Goal: Transaction & Acquisition: Purchase product/service

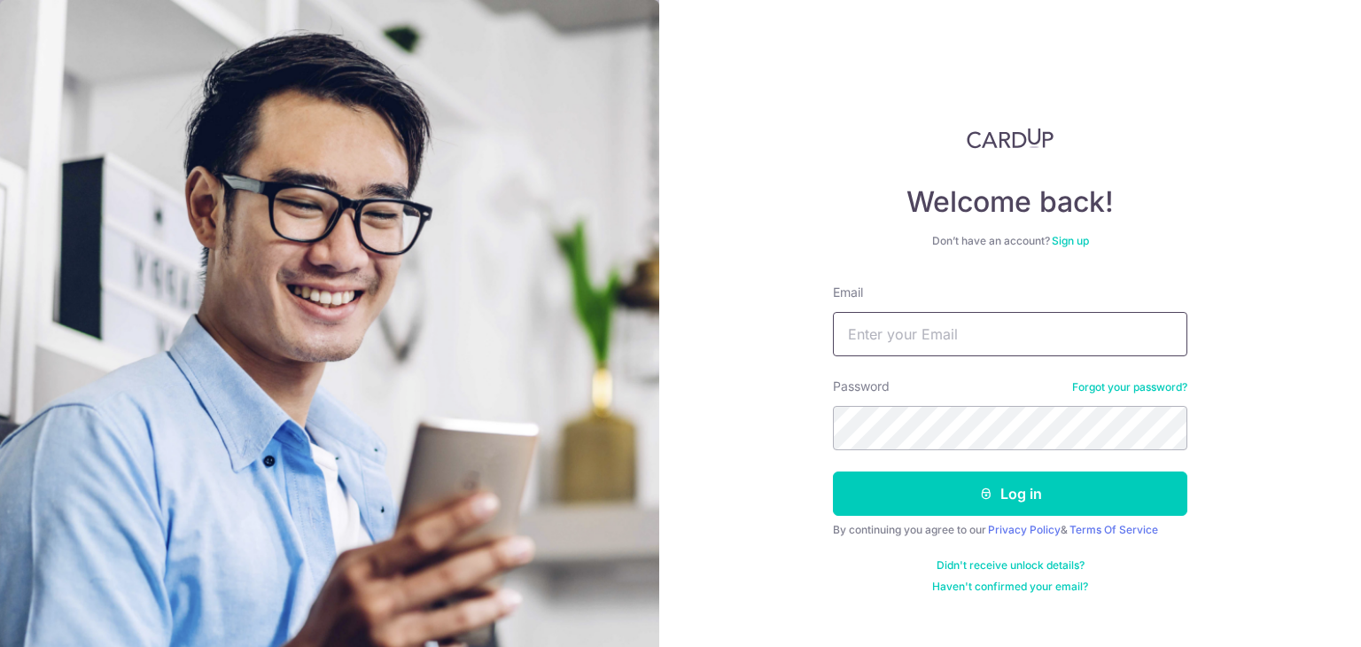
click at [984, 345] on input "Email" at bounding box center [1010, 334] width 354 height 44
type input "[EMAIL_ADDRESS][DOMAIN_NAME]"
click at [833, 471] on button "Log in" at bounding box center [1010, 493] width 354 height 44
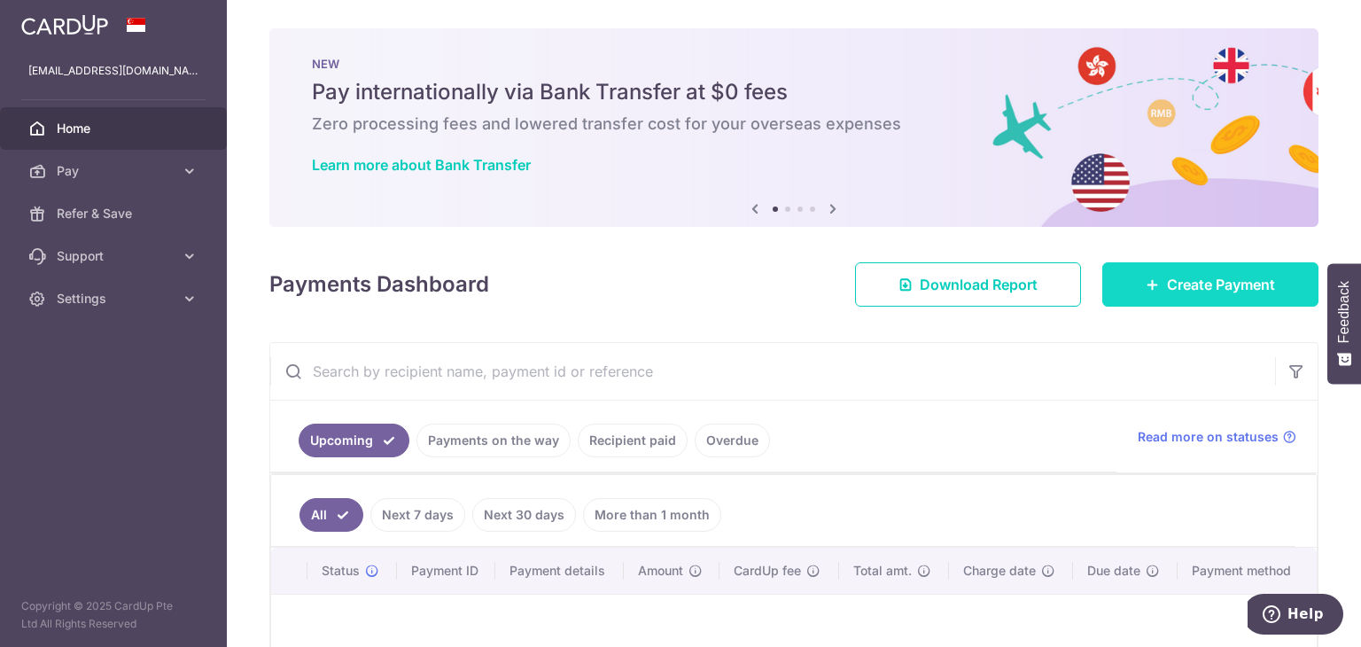
click at [1162, 295] on link "Create Payment" at bounding box center [1210, 284] width 216 height 44
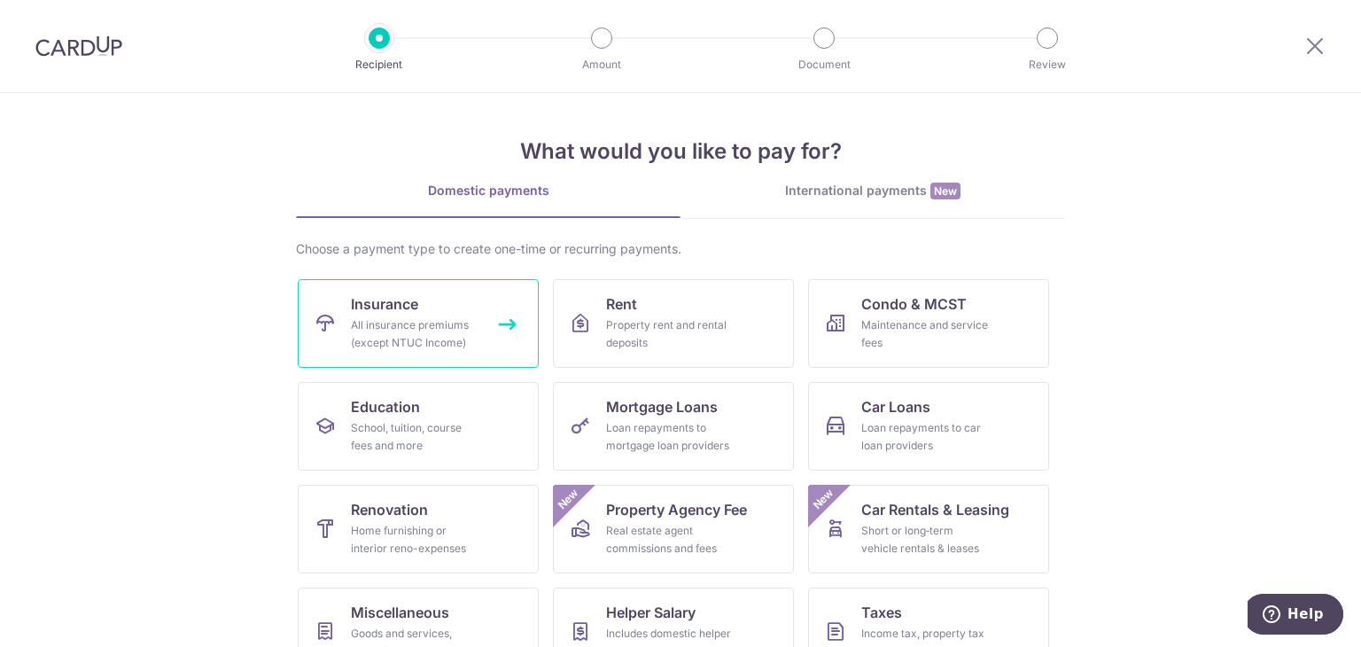
click at [445, 310] on link "Insurance All insurance premiums (except NTUC Income)" at bounding box center [418, 323] width 241 height 89
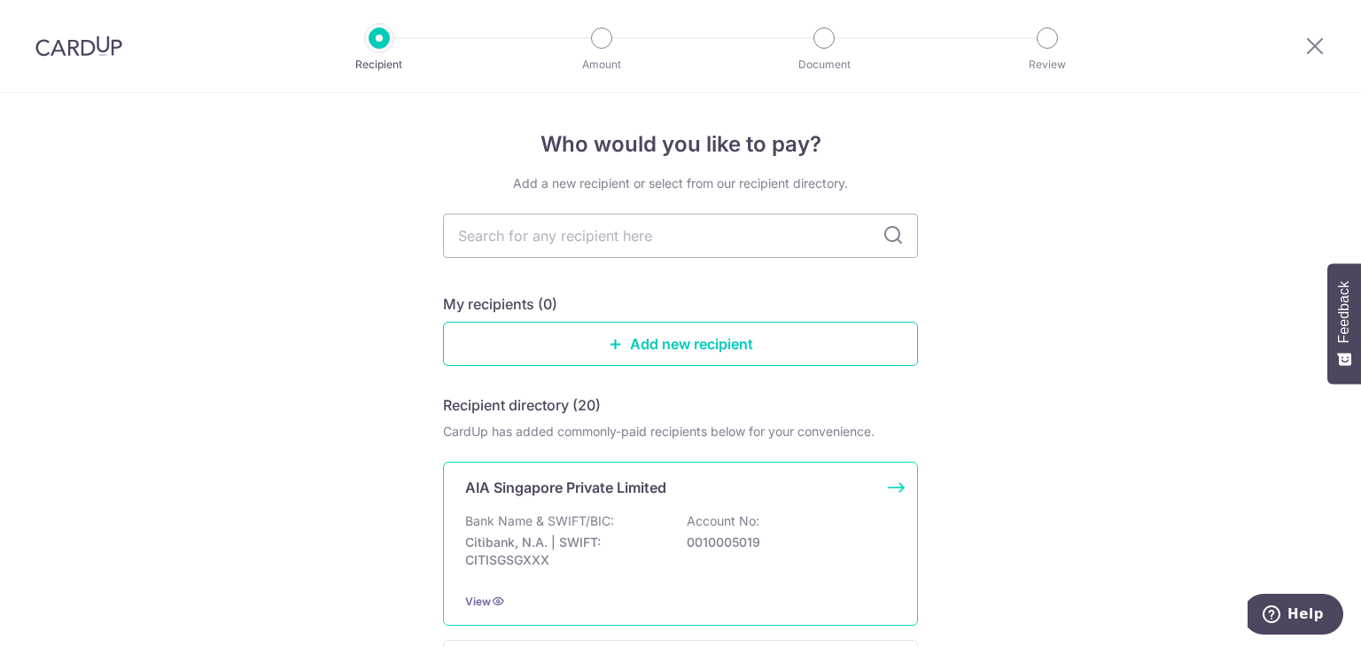
click at [625, 530] on div "Bank Name & SWIFT/BIC: Citibank, N.A. | SWIFT: CITISGSGXXX Account No: 00100050…" at bounding box center [680, 545] width 431 height 66
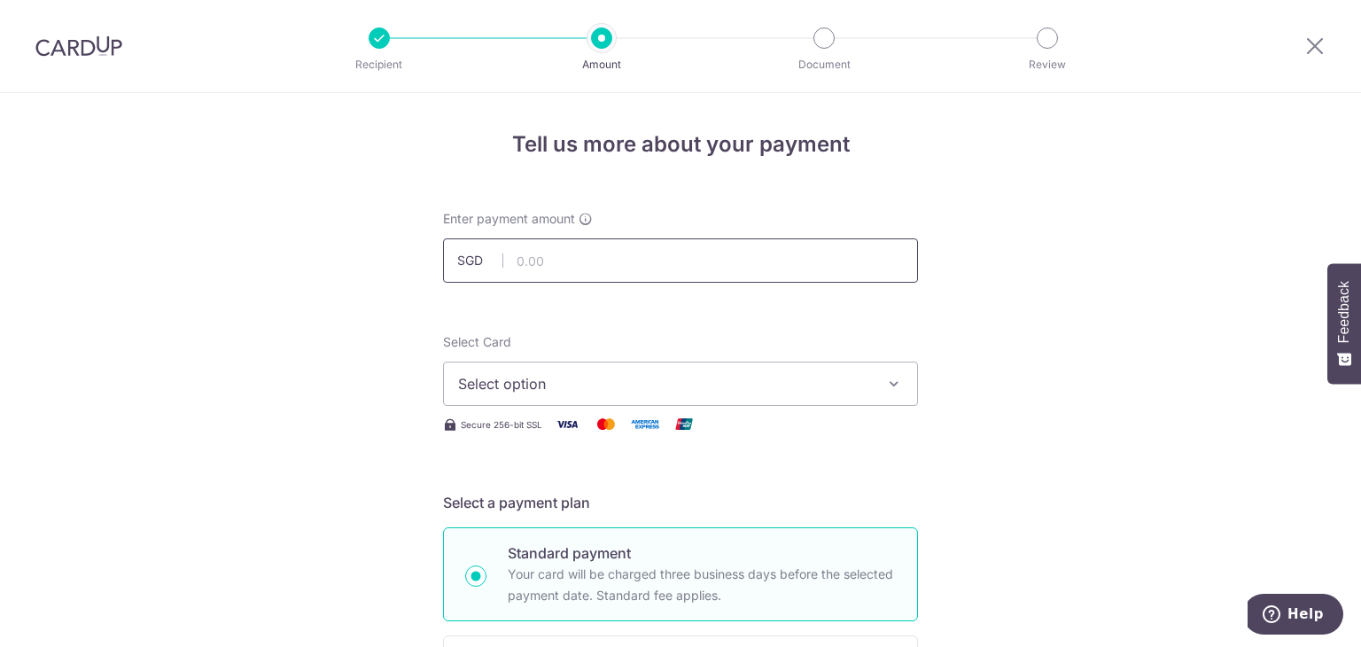
click at [737, 257] on input "text" at bounding box center [680, 260] width 475 height 44
type input "215.96"
click at [704, 388] on span "Select option" at bounding box center [664, 383] width 413 height 21
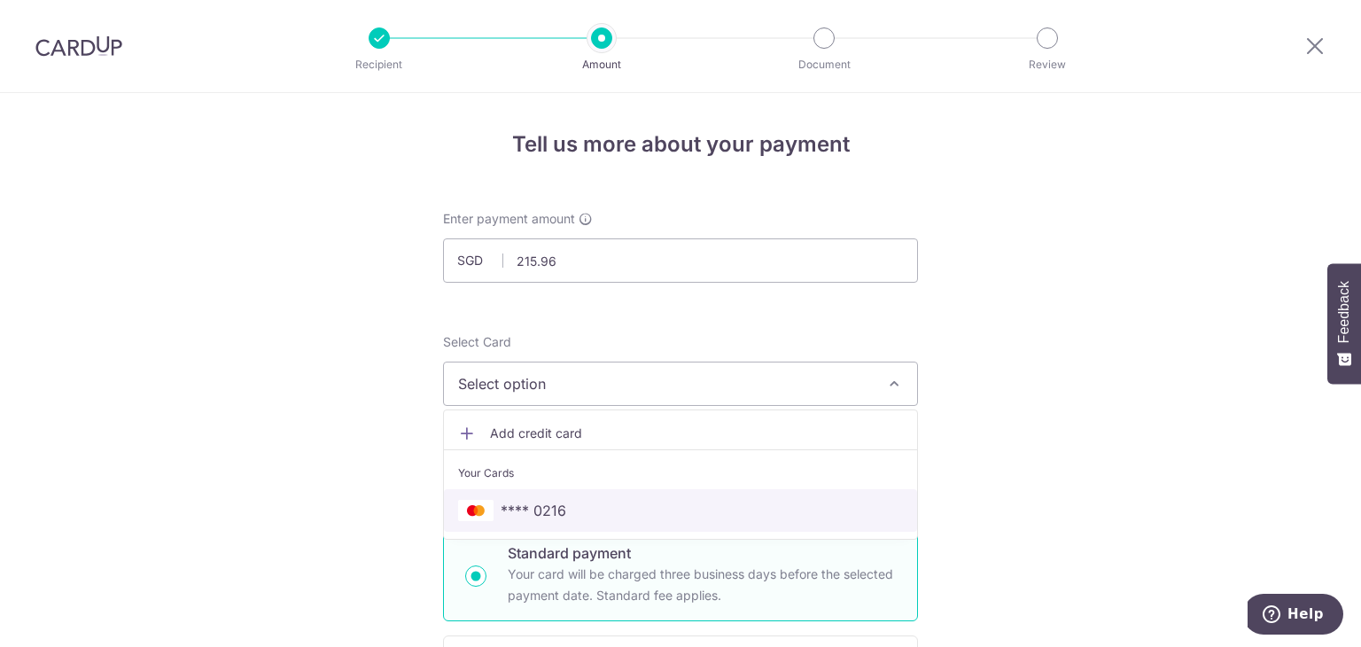
click at [626, 500] on span "**** 0216" at bounding box center [680, 510] width 445 height 21
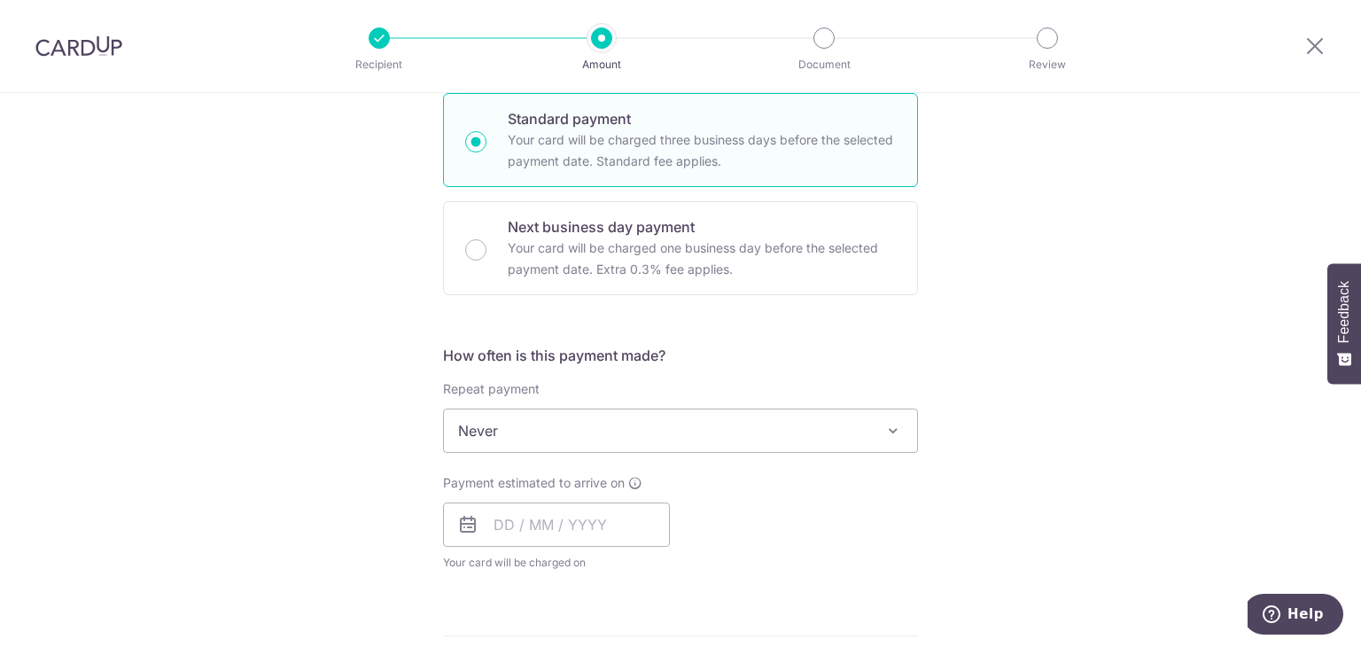
scroll to position [443, 0]
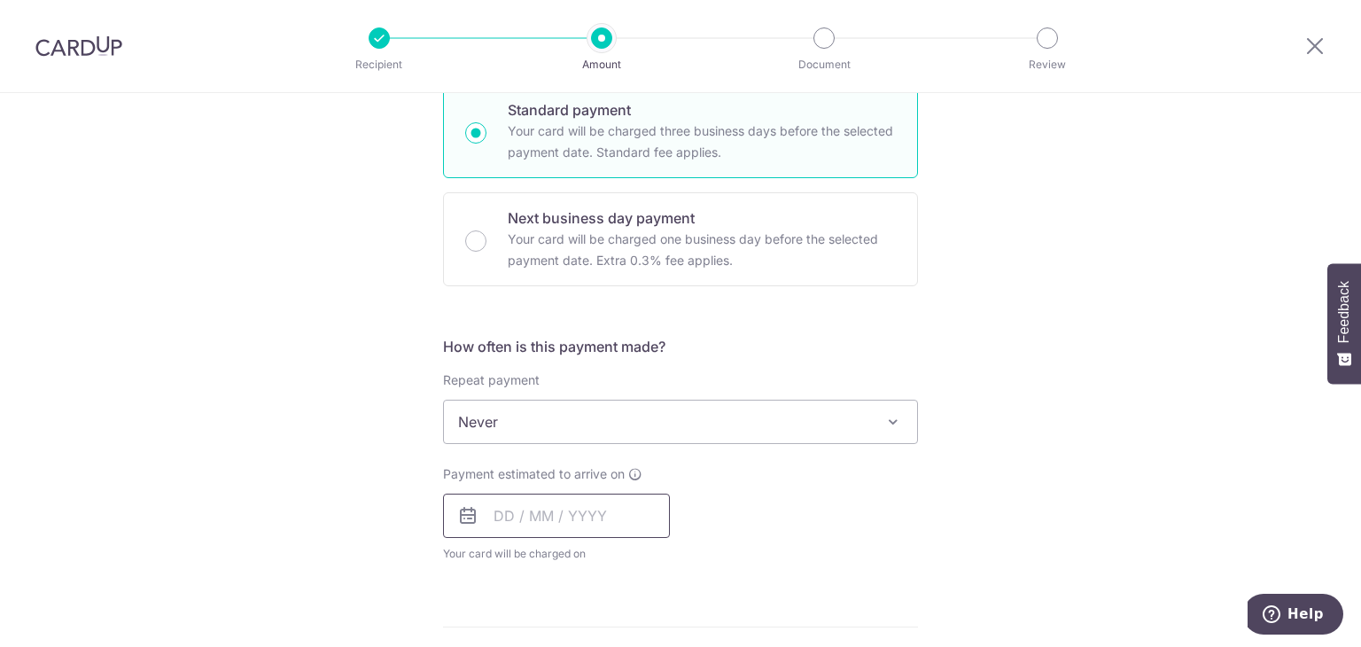
click at [519, 518] on input "text" at bounding box center [556, 516] width 227 height 44
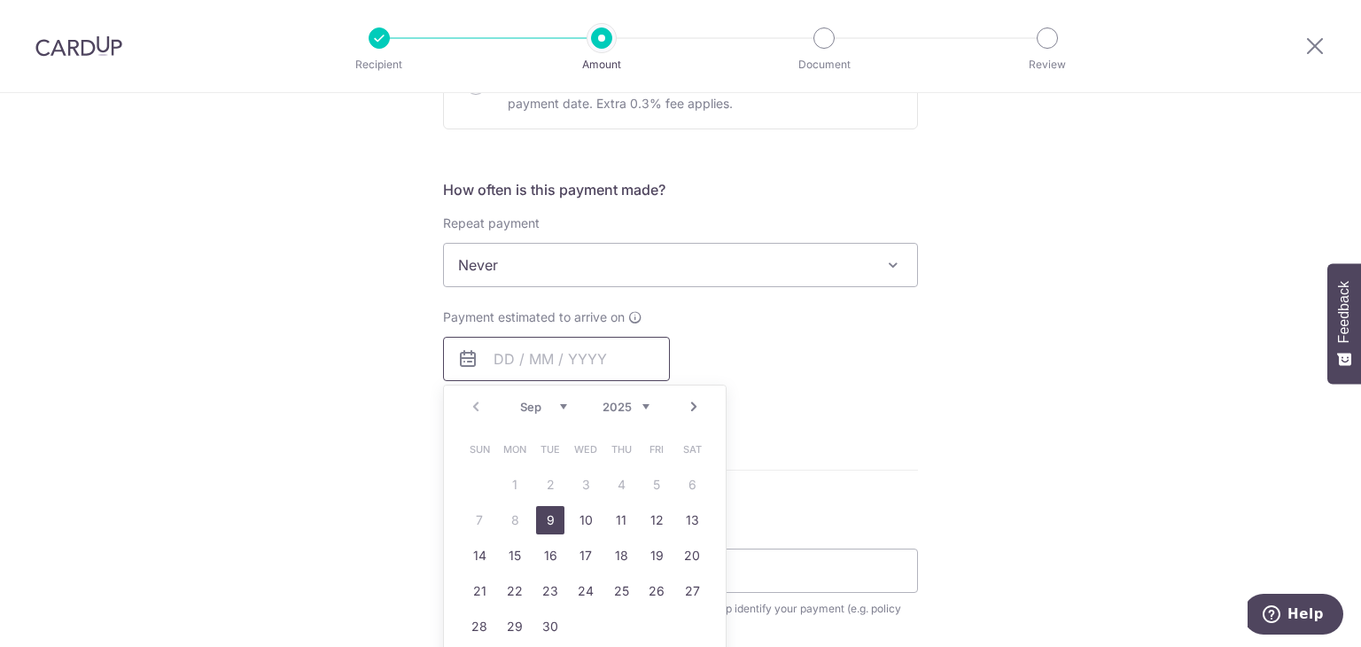
scroll to position [620, 0]
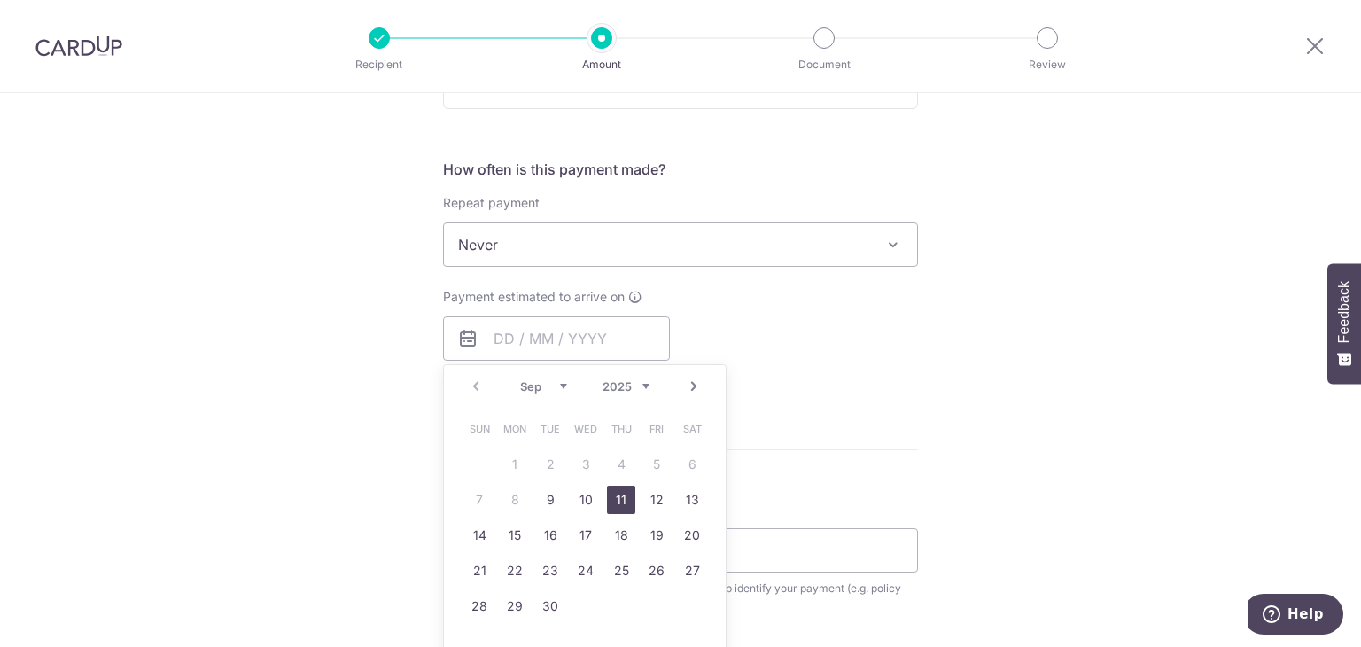
click at [611, 494] on link "11" at bounding box center [621, 500] width 28 height 28
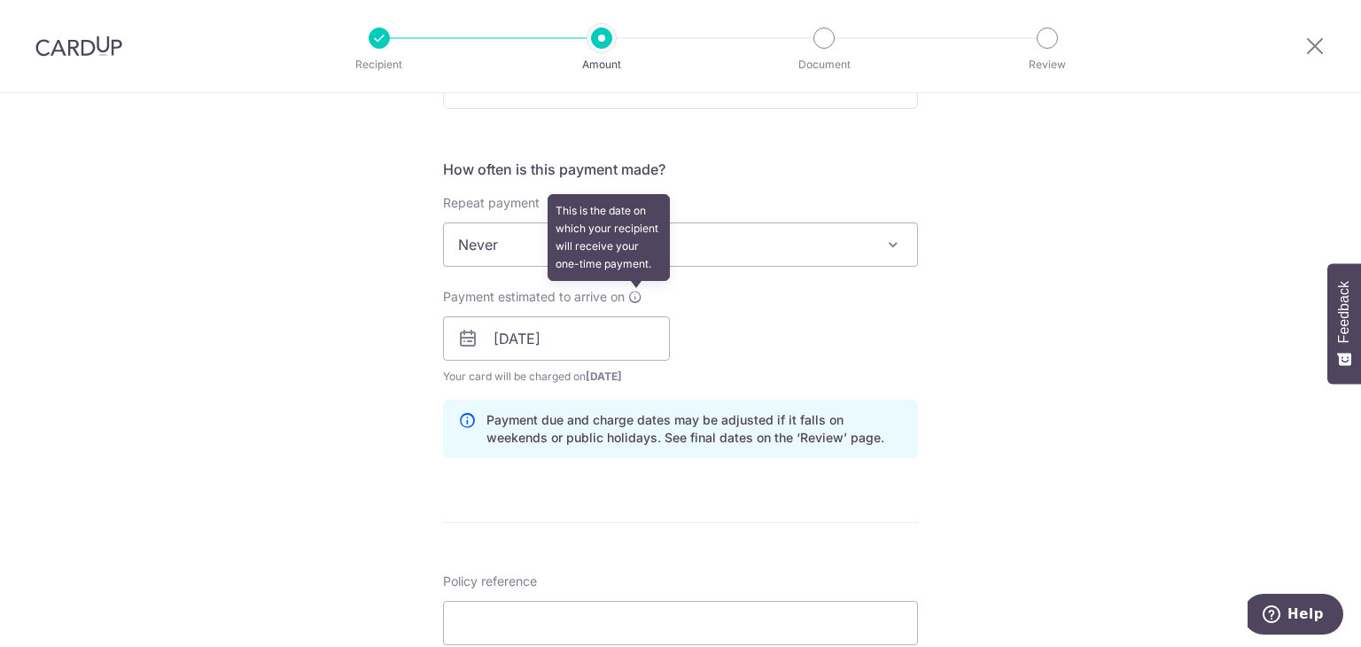
click at [633, 298] on icon at bounding box center [635, 297] width 14 height 14
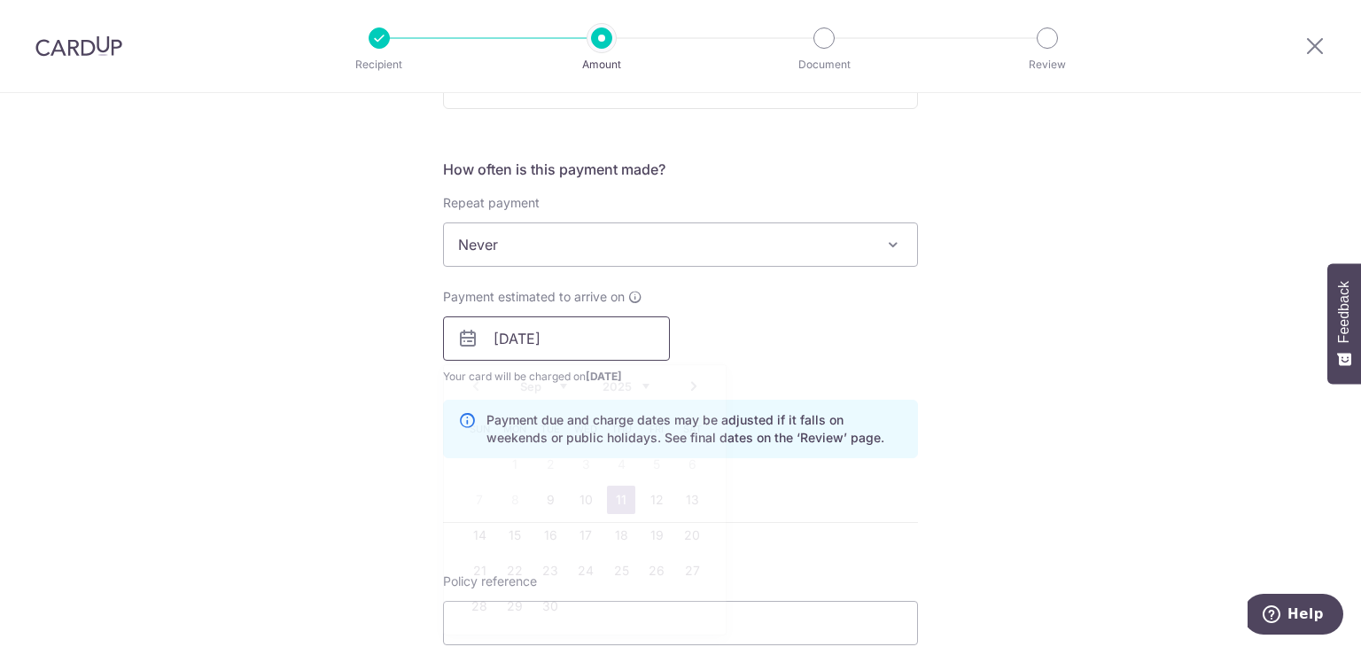
click at [551, 331] on input "11/09/2025" at bounding box center [556, 338] width 227 height 44
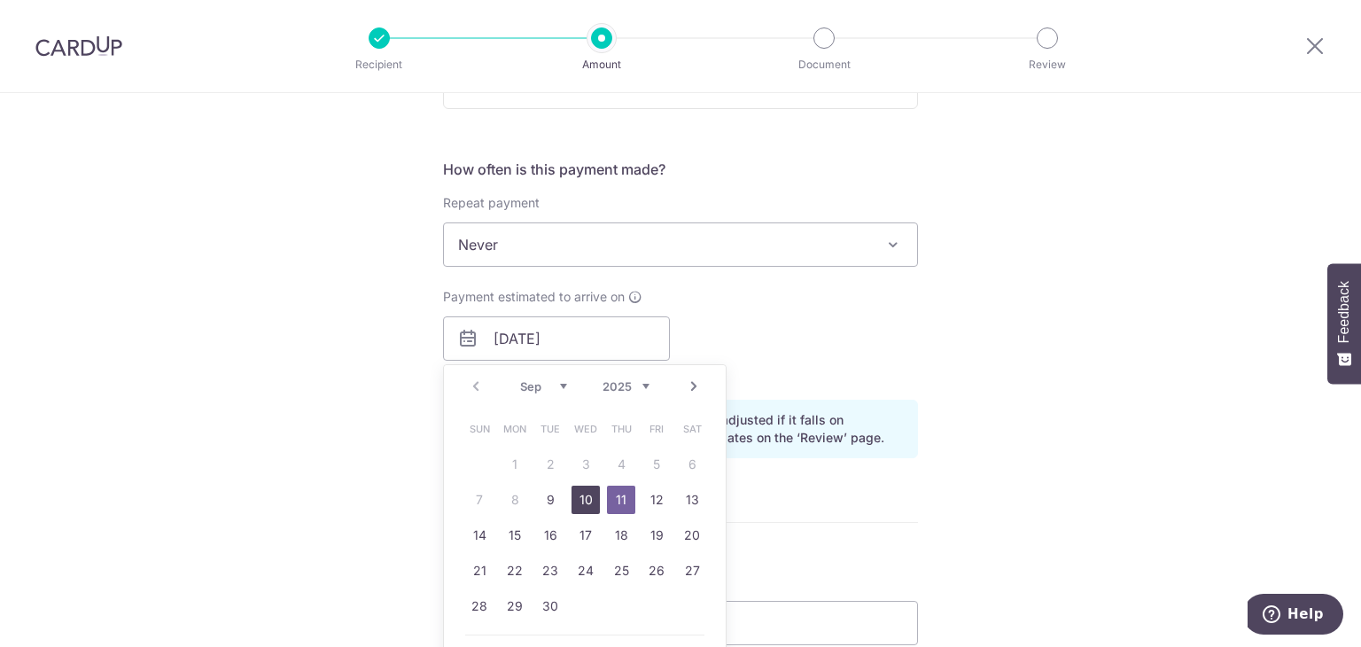
click at [578, 494] on link "10" at bounding box center [586, 500] width 28 height 28
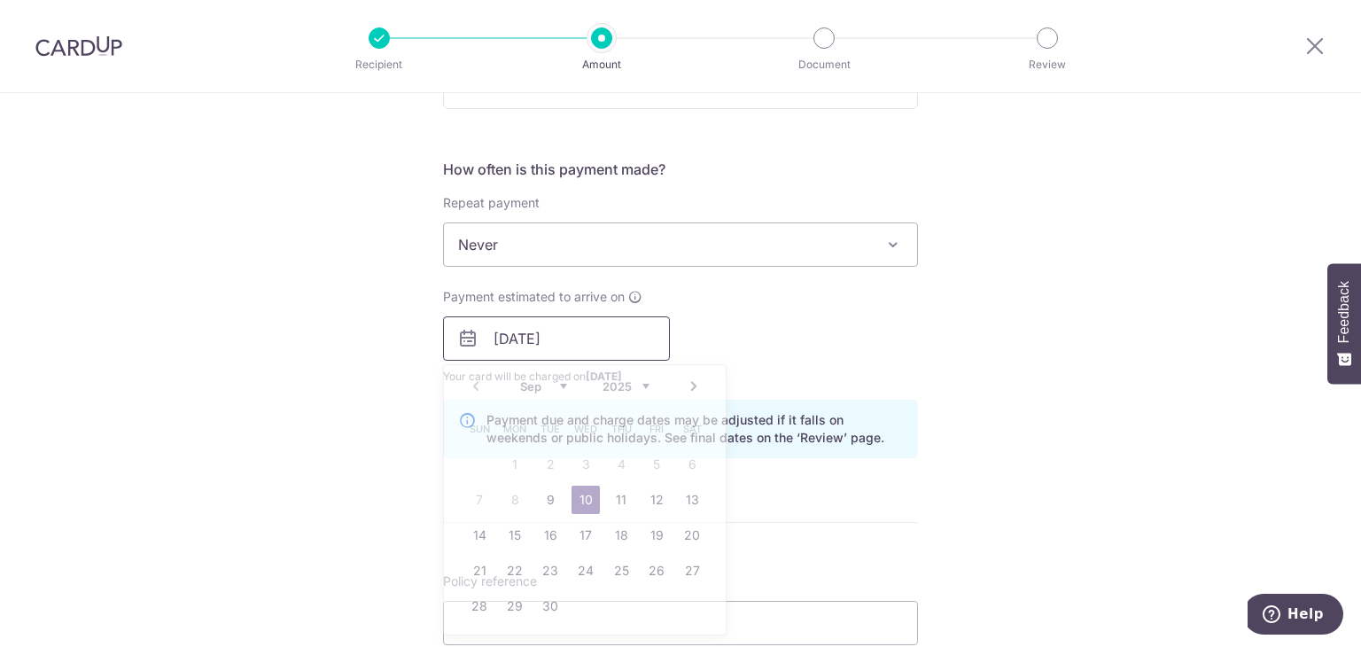
click at [588, 339] on input "10/09/2025" at bounding box center [556, 338] width 227 height 44
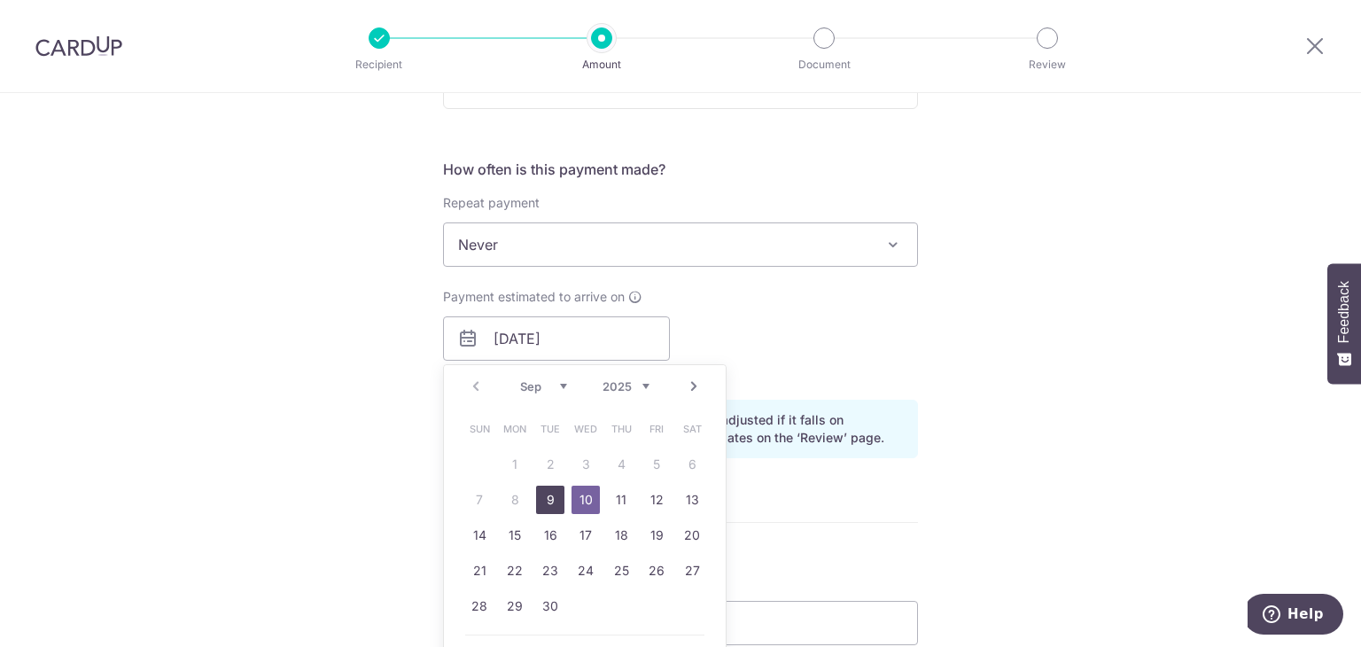
click at [554, 503] on link "9" at bounding box center [550, 500] width 28 height 28
type input "[DATE]"
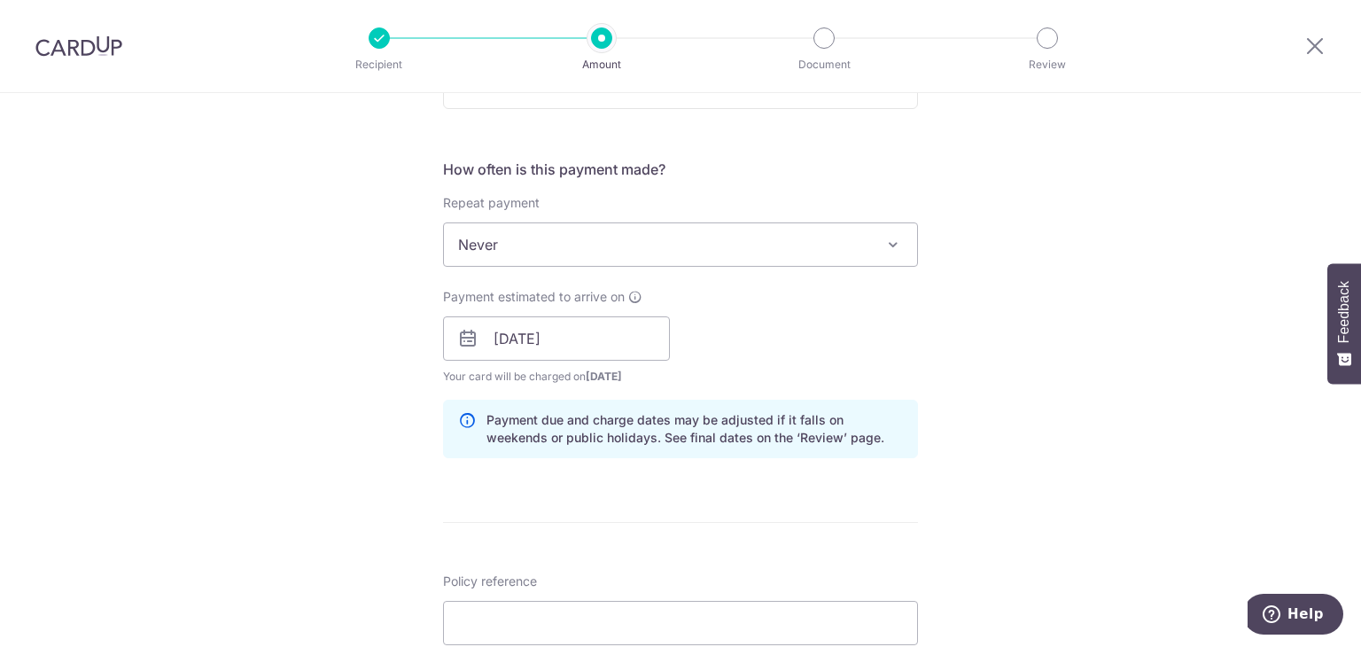
click at [301, 385] on div "Tell us more about your payment Enter payment amount SGD 215.96 215.96 Select C…" at bounding box center [680, 311] width 1361 height 1676
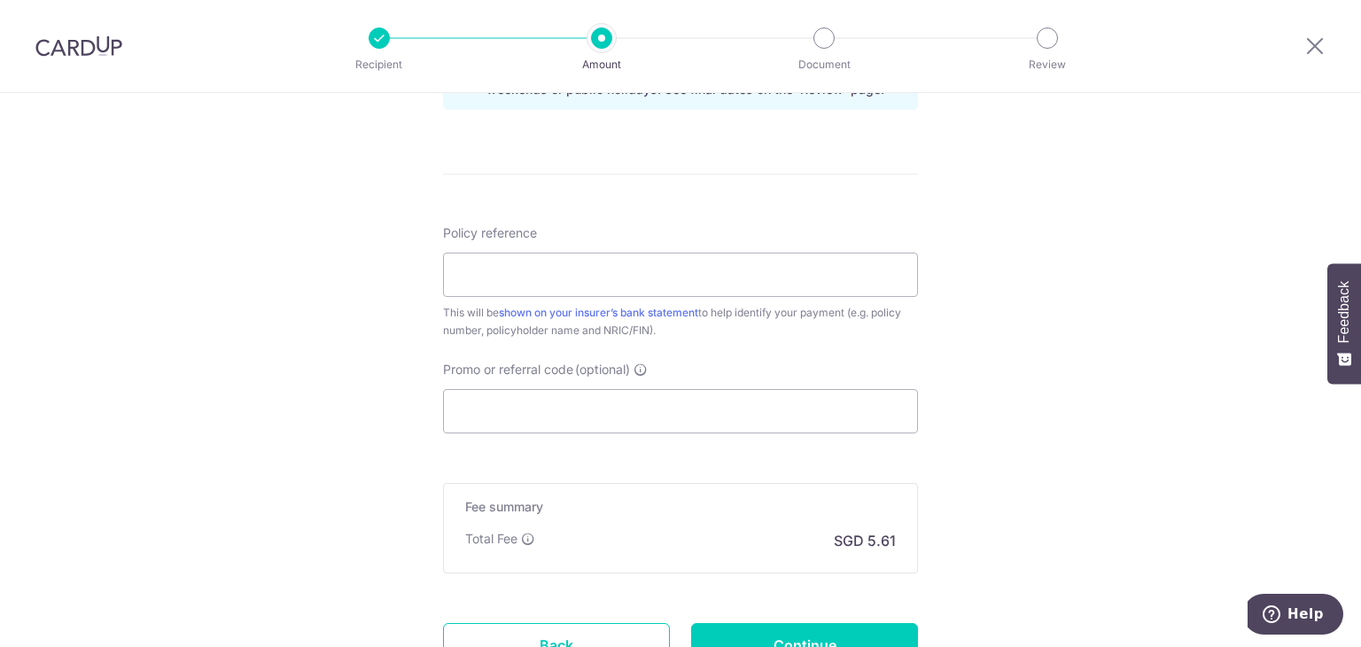
scroll to position [975, 0]
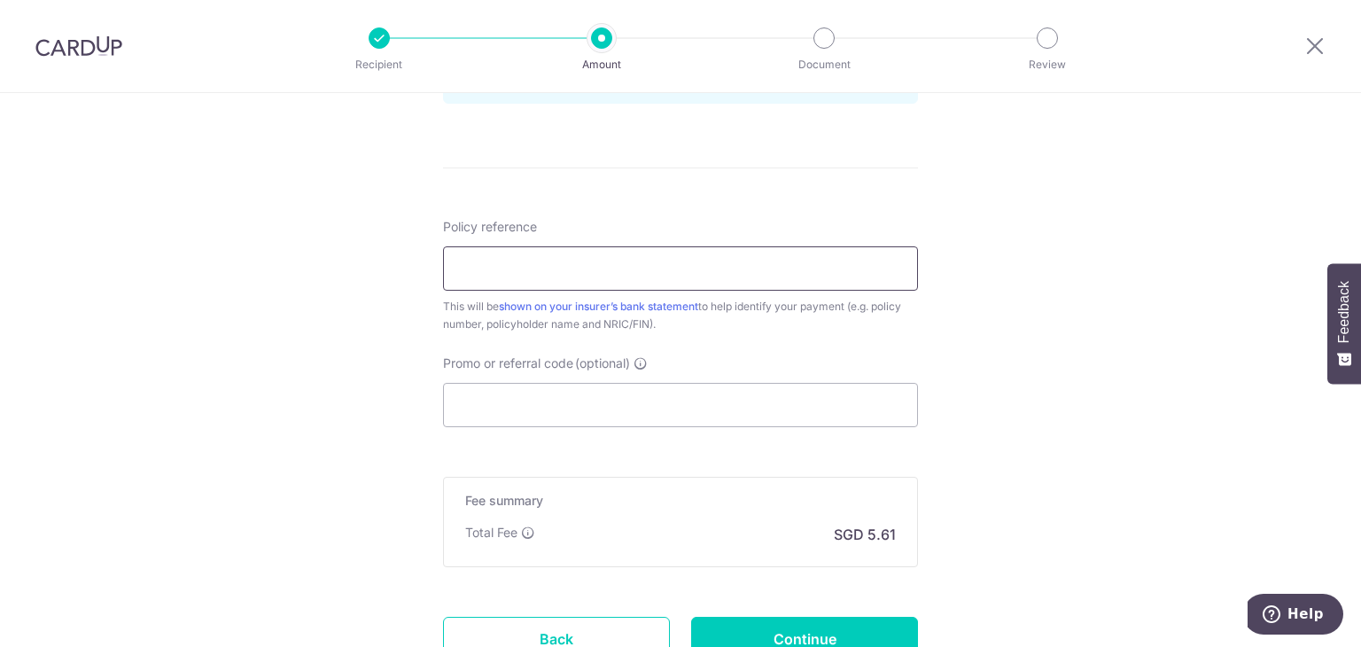
click at [509, 265] on input "Policy reference" at bounding box center [680, 268] width 475 height 44
type input "E242221304"
click at [608, 401] on input "Promo or referral code (optional)" at bounding box center [680, 405] width 475 height 44
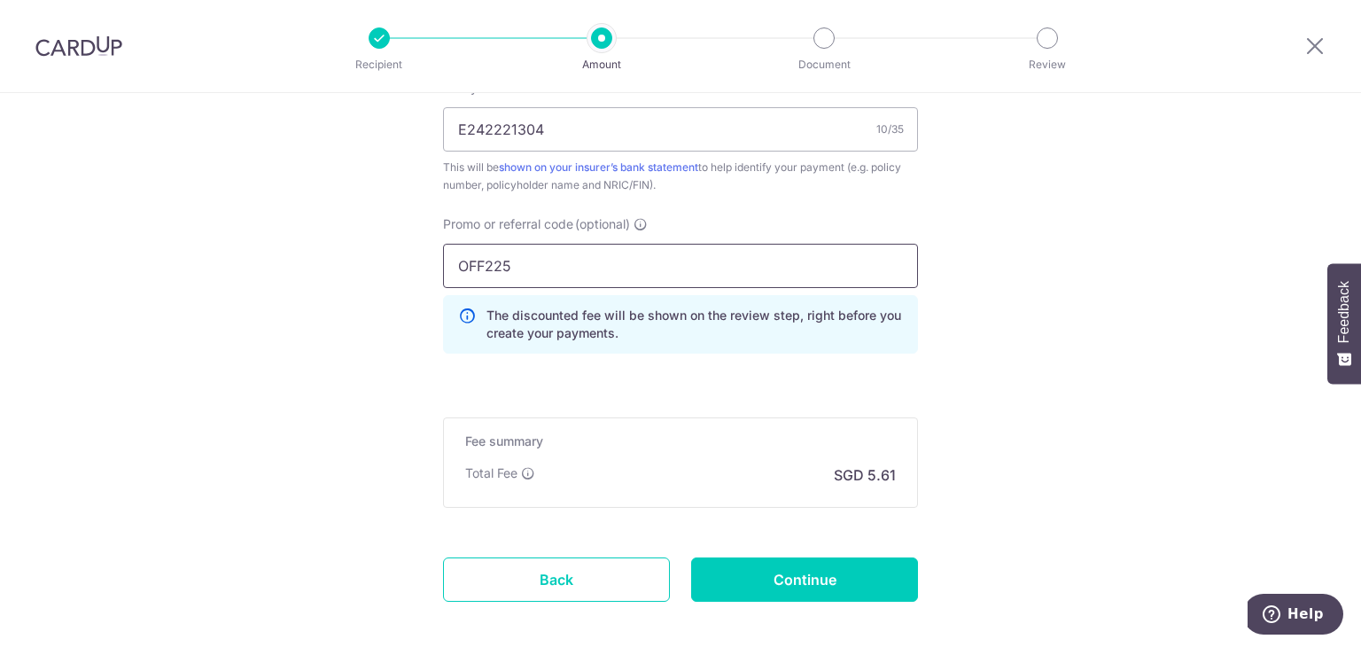
scroll to position [1152, 0]
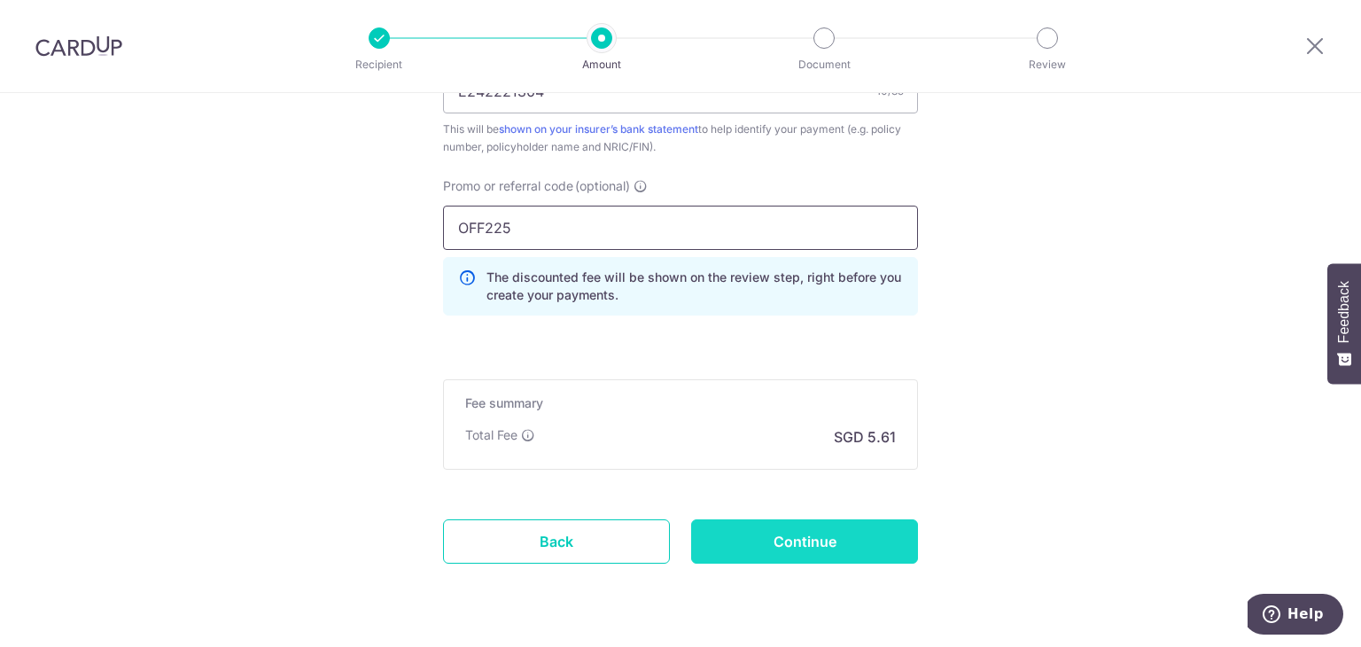
type input "OFF225"
click at [798, 541] on input "Continue" at bounding box center [804, 541] width 227 height 44
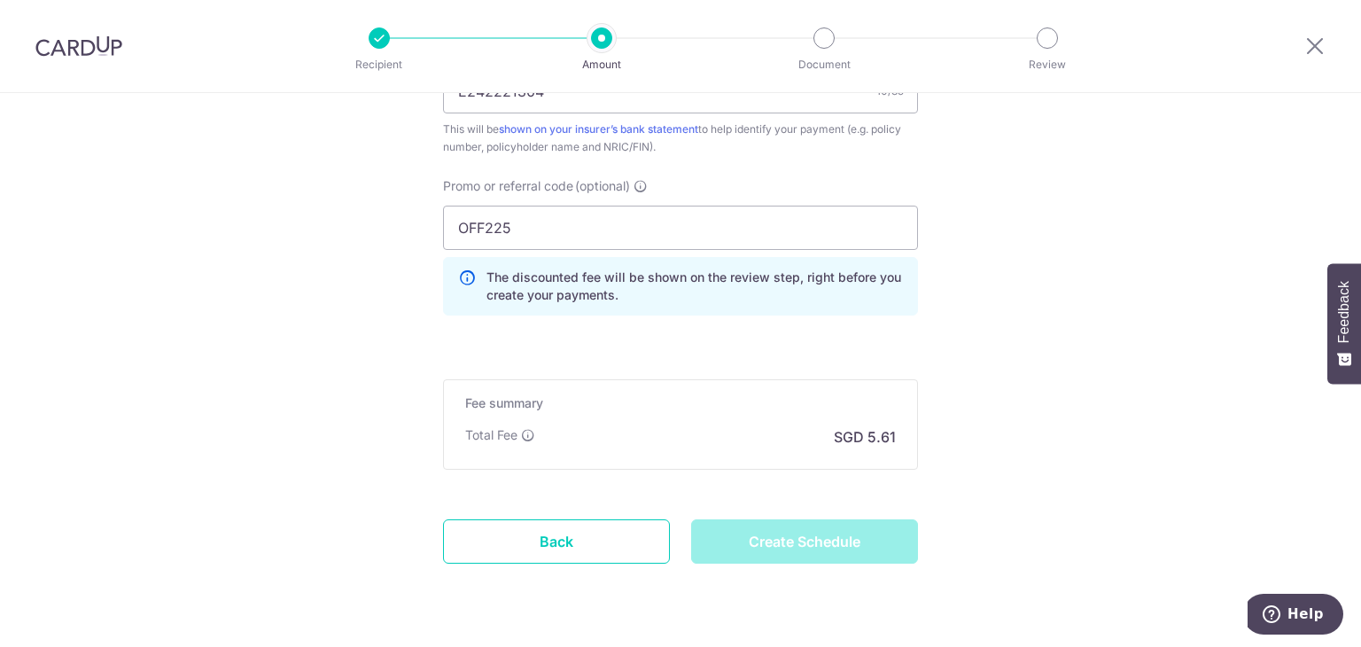
type input "Create Schedule"
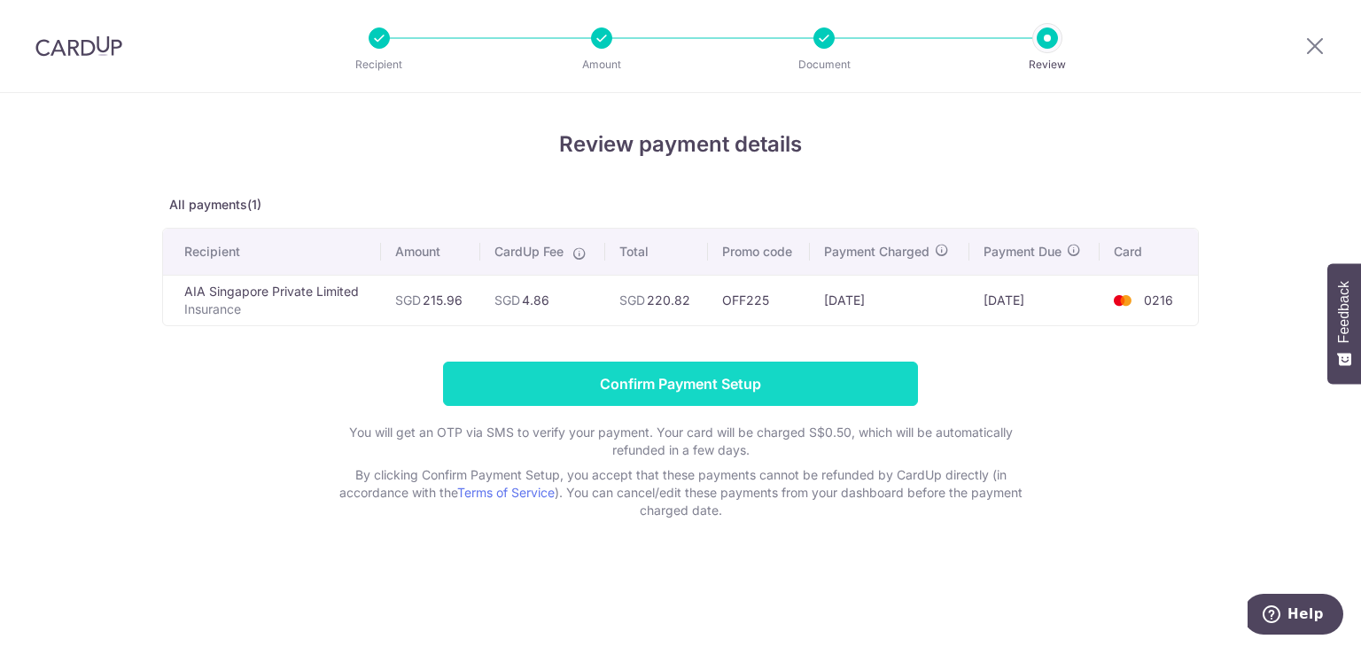
click at [682, 381] on input "Confirm Payment Setup" at bounding box center [680, 384] width 475 height 44
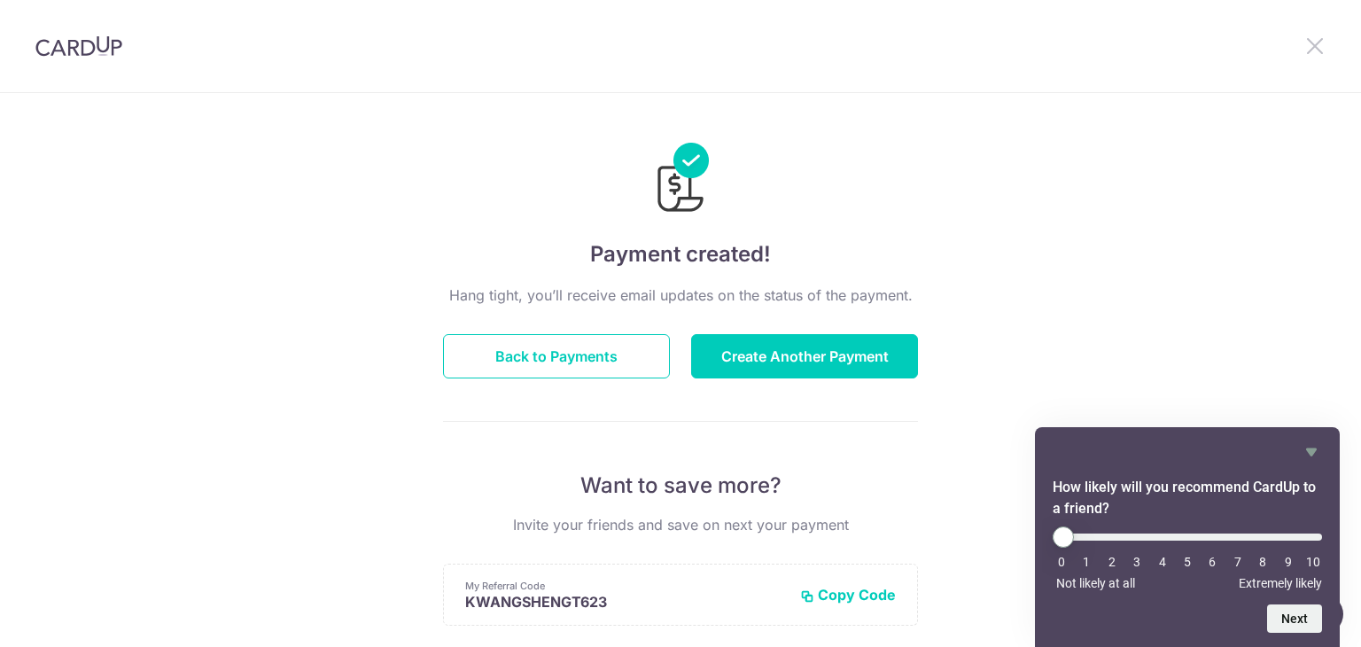
drag, startPoint x: 1318, startPoint y: 47, endPoint x: 1279, endPoint y: 37, distance: 41.0
click at [1318, 47] on icon at bounding box center [1314, 46] width 21 height 22
